Goal: Task Accomplishment & Management: Manage account settings

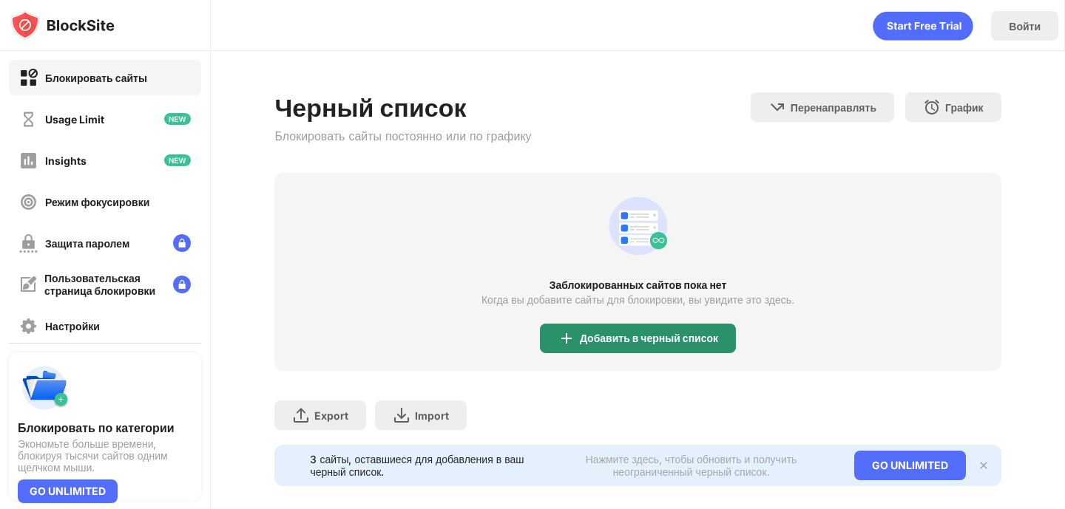
click at [660, 348] on div "Добавить в черный список" at bounding box center [638, 339] width 196 height 30
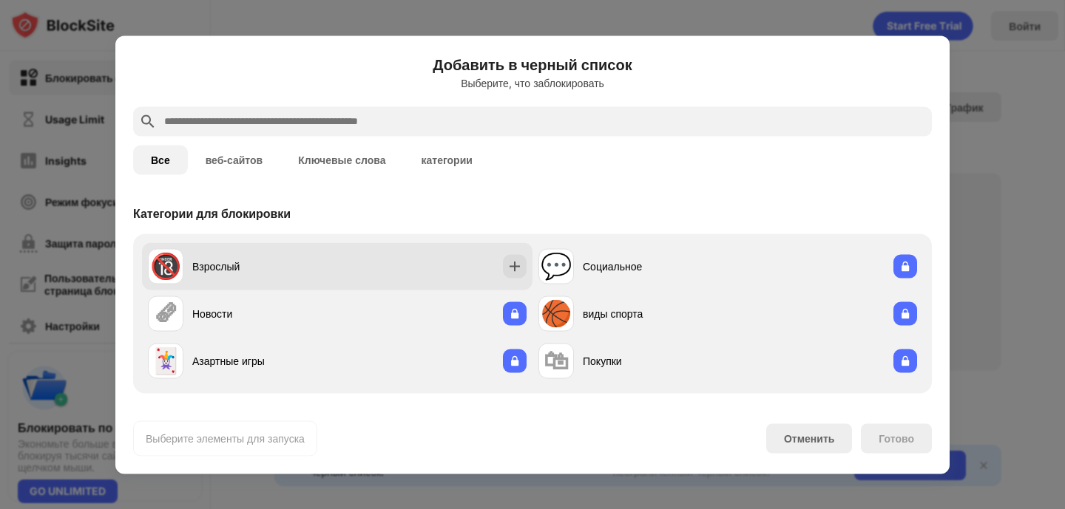
click at [415, 257] on div "🔞 Взрослый" at bounding box center [337, 265] width 390 height 47
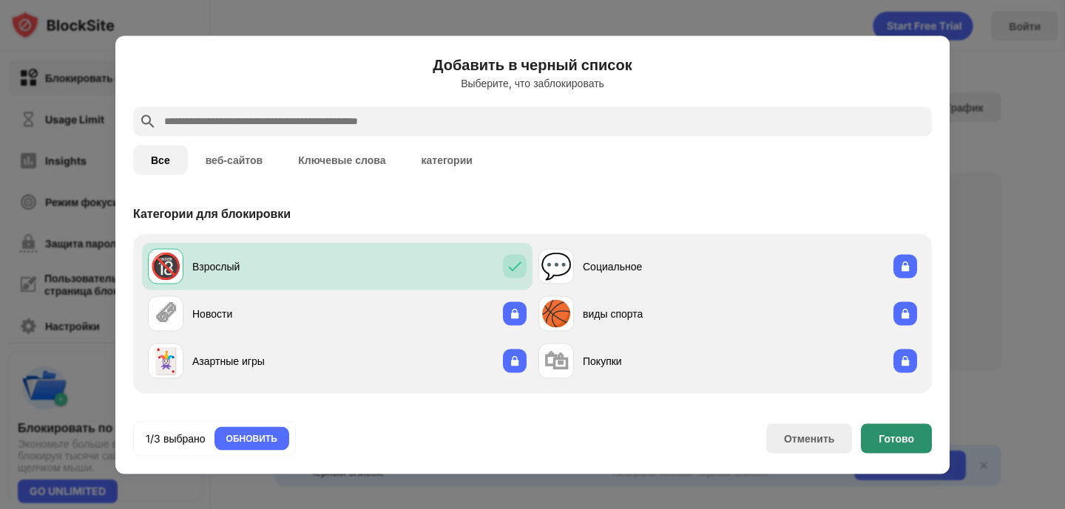
click at [903, 435] on div "Готово" at bounding box center [895, 438] width 35 height 12
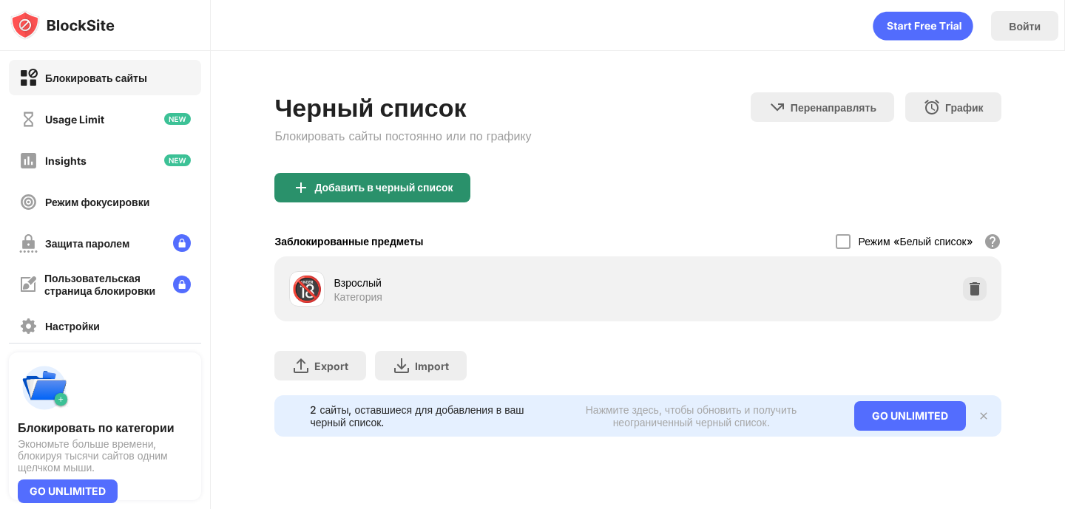
click at [450, 186] on div "Добавить в черный список" at bounding box center [383, 188] width 138 height 12
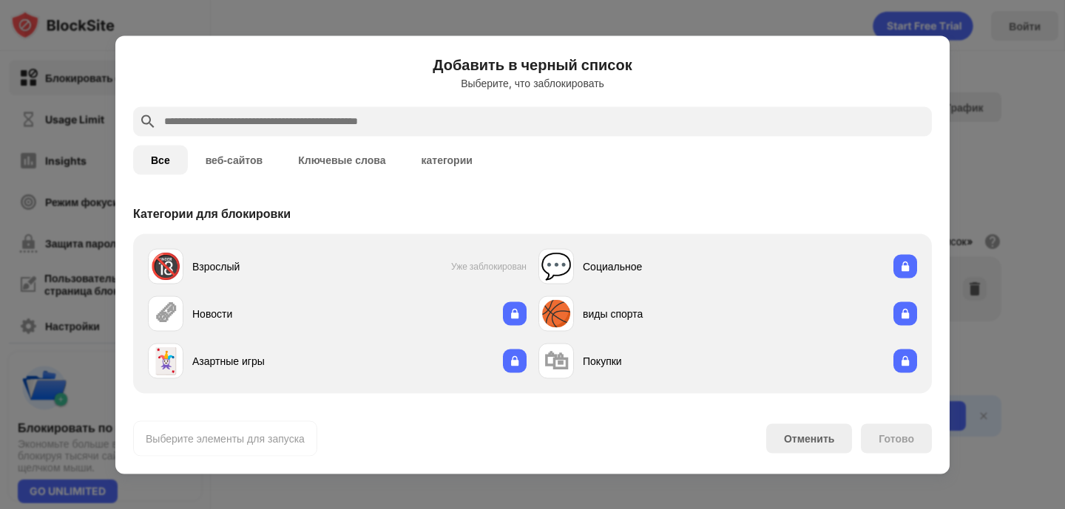
click at [362, 162] on button "Ключевые слова" at bounding box center [341, 160] width 123 height 30
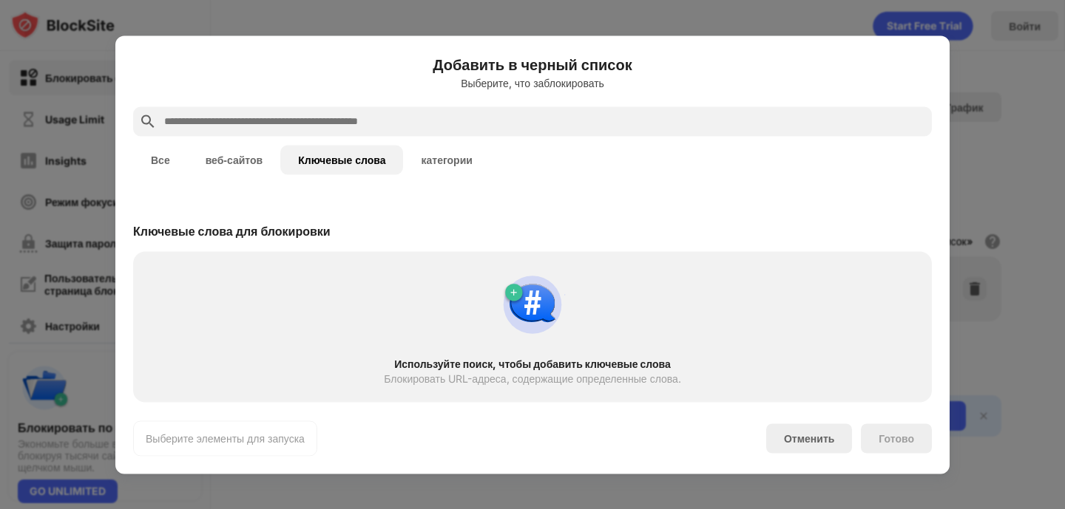
click at [370, 128] on input "text" at bounding box center [544, 121] width 763 height 18
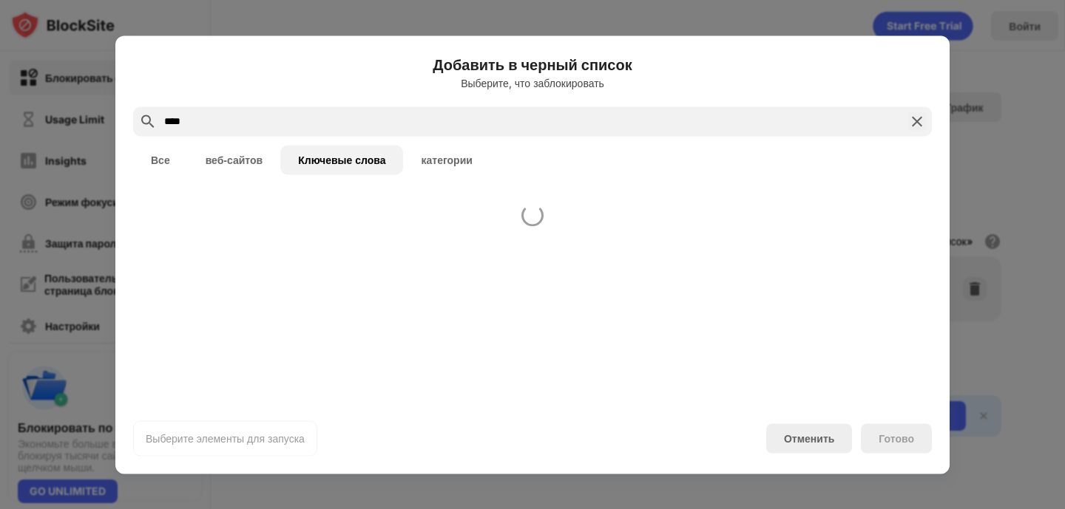
type input "****"
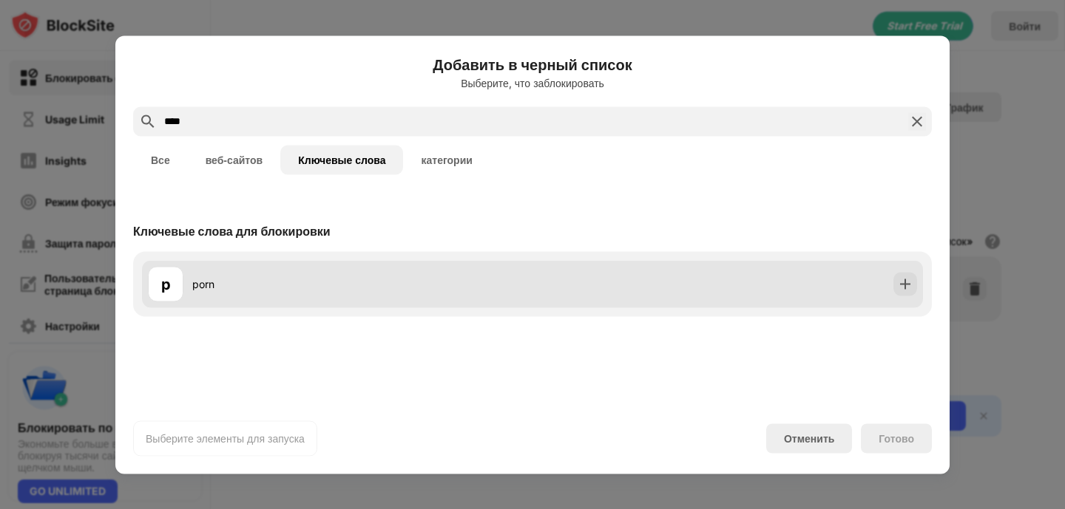
click at [235, 271] on div "p porn" at bounding box center [340, 283] width 384 height 35
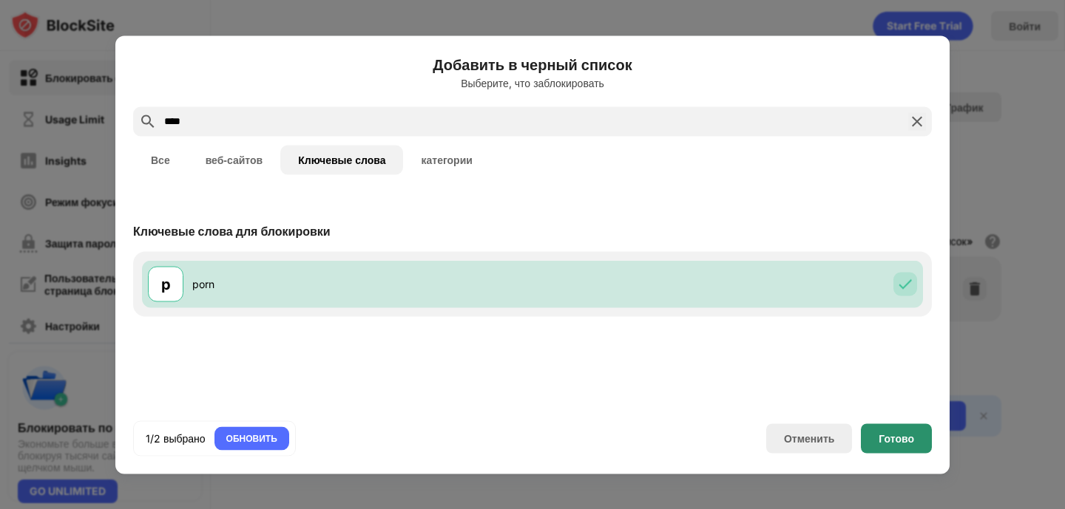
click at [908, 447] on div "Готово" at bounding box center [896, 439] width 71 height 30
